Goal: Task Accomplishment & Management: Use online tool/utility

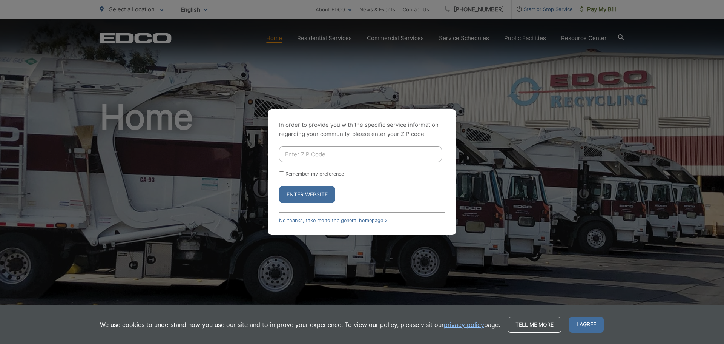
click at [318, 153] on input "Enter ZIP Code" at bounding box center [360, 154] width 163 height 16
type input "92082"
click at [279, 175] on input "Remember my preference" at bounding box center [281, 173] width 5 height 5
checkbox input "true"
click at [307, 197] on button "Enter Website" at bounding box center [307, 194] width 56 height 17
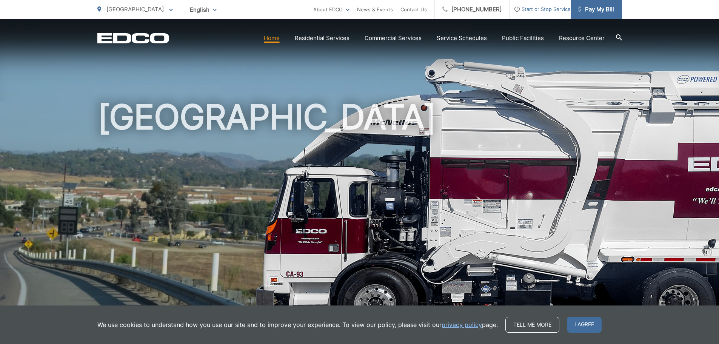
click at [595, 5] on span "Pay My Bill" at bounding box center [596, 9] width 36 height 9
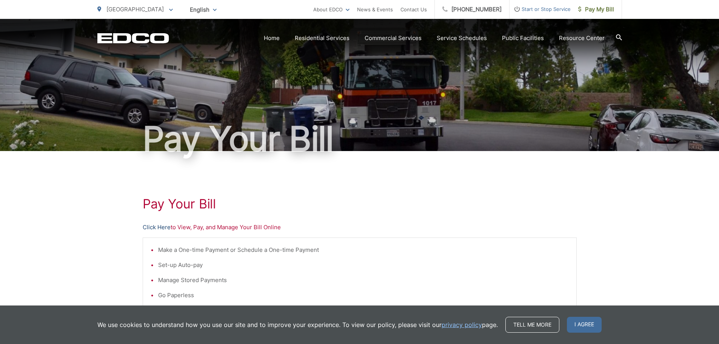
click at [151, 230] on link "Click Here" at bounding box center [157, 227] width 28 height 9
